Goal: Register for event/course

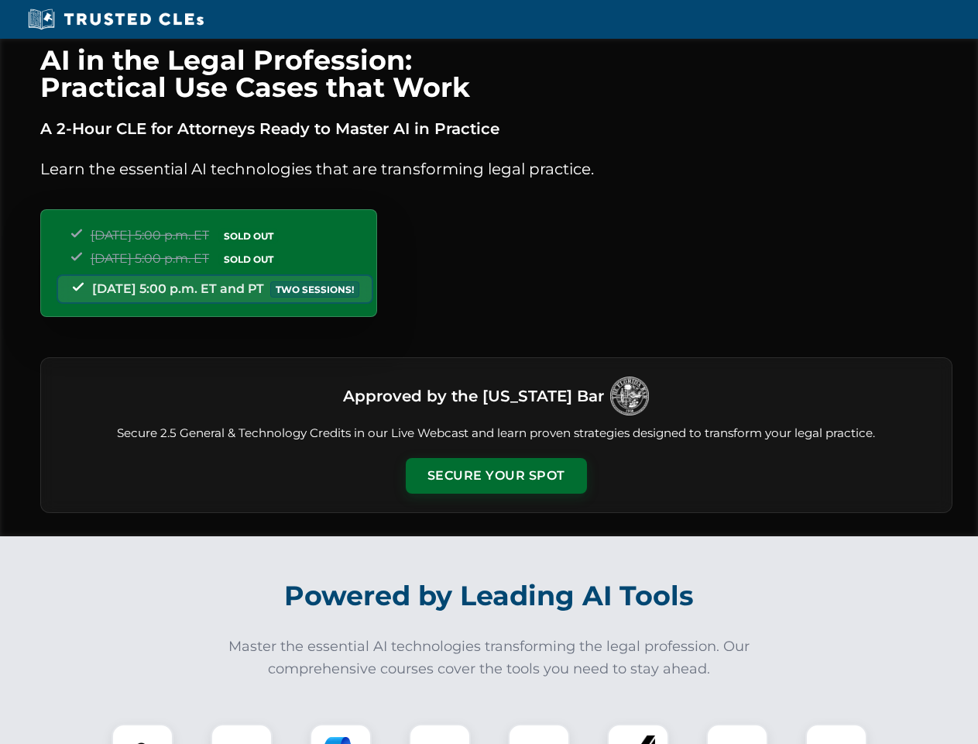
click at [496, 476] on button "Secure Your Spot" at bounding box center [496, 476] width 181 height 36
click at [143, 734] on img at bounding box center [142, 754] width 45 height 45
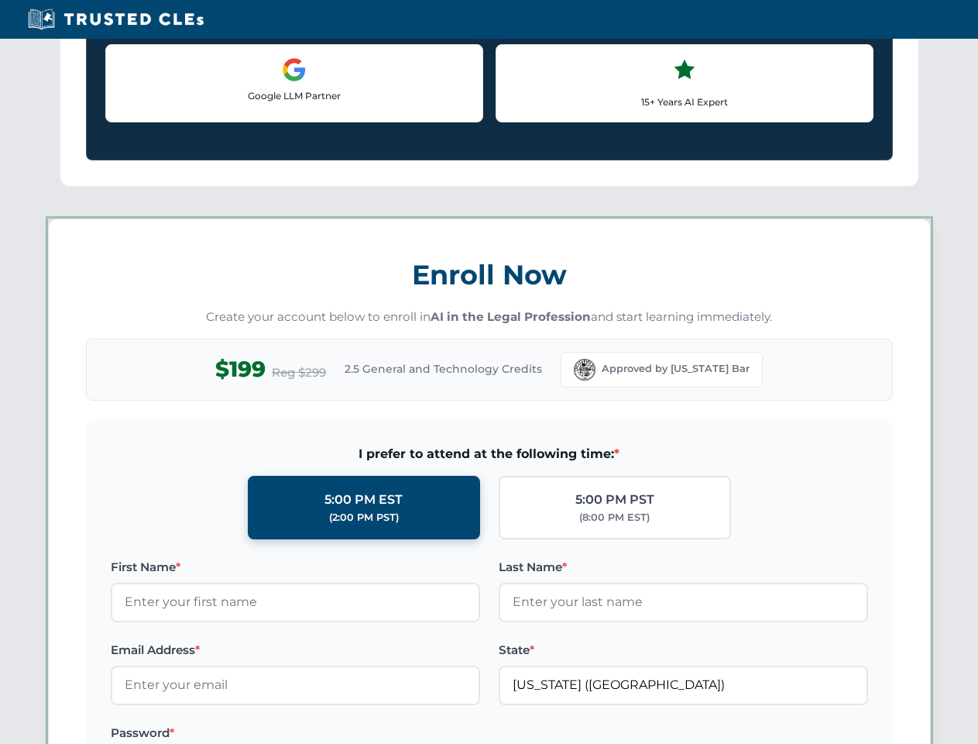
click at [341, 734] on label "Password *" at bounding box center [295, 732] width 369 height 19
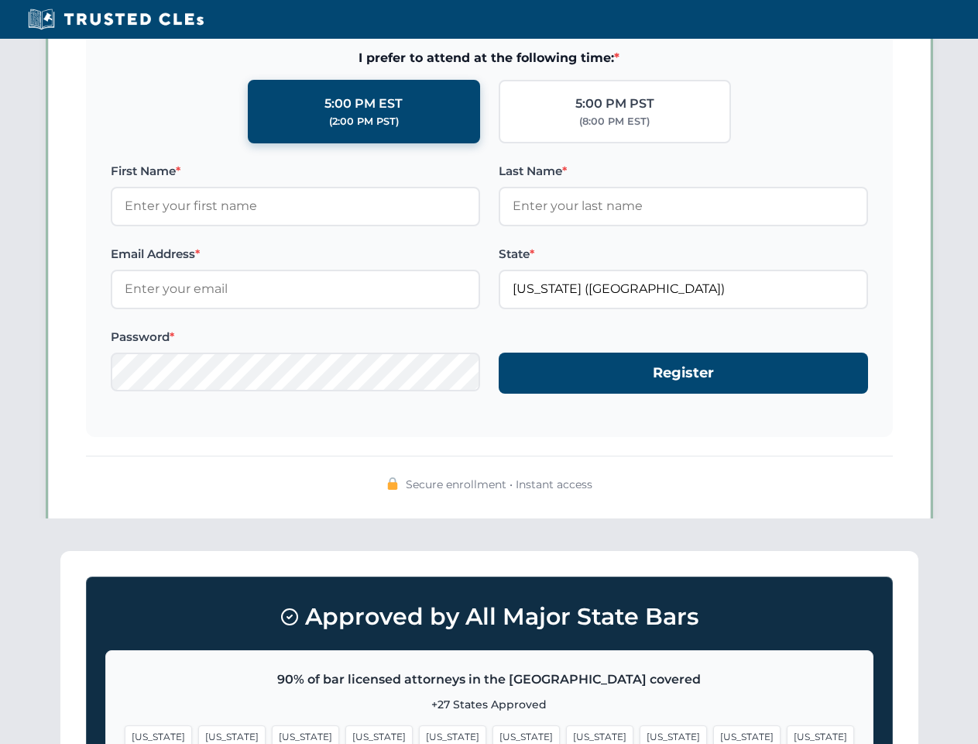
click at [713, 734] on span "[US_STATE]" at bounding box center [746, 736] width 67 height 22
